Goal: Task Accomplishment & Management: Manage account settings

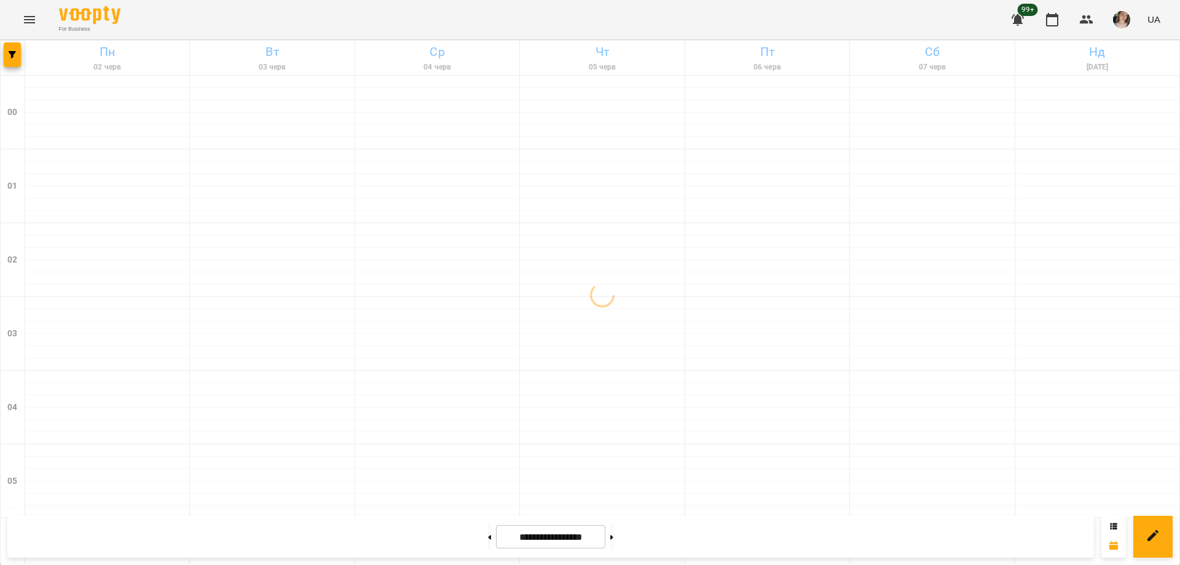
click at [35, 25] on icon "Menu" at bounding box center [29, 19] width 15 height 15
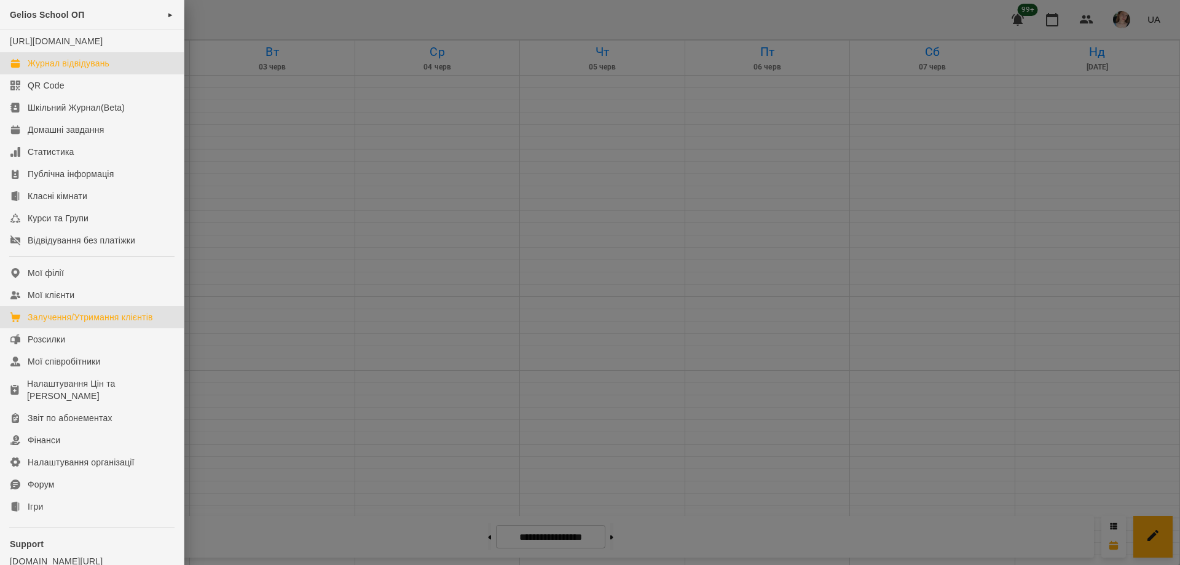
click at [76, 323] on div "Залучення/Утримання клієнтів" at bounding box center [90, 317] width 125 height 12
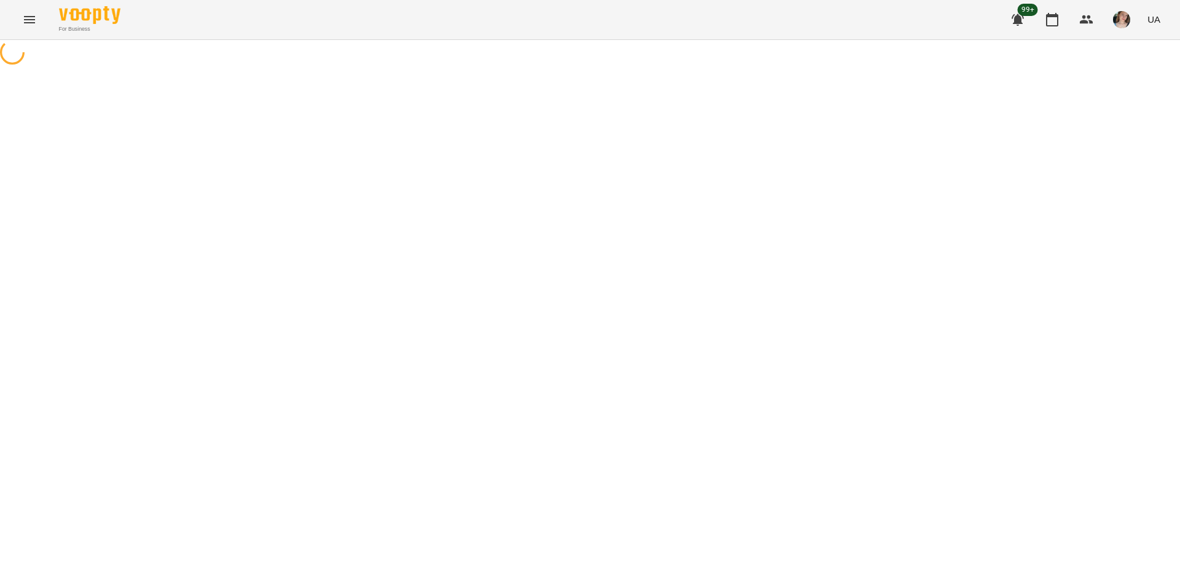
select select "**********"
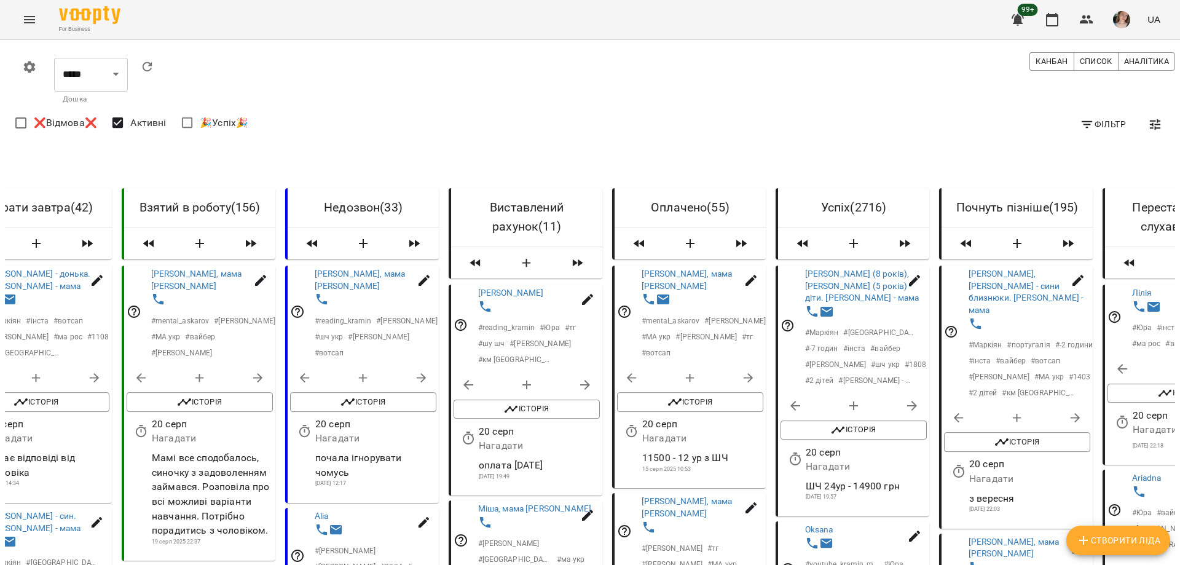
scroll to position [1168, 0]
